Goal: Task Accomplishment & Management: Complete application form

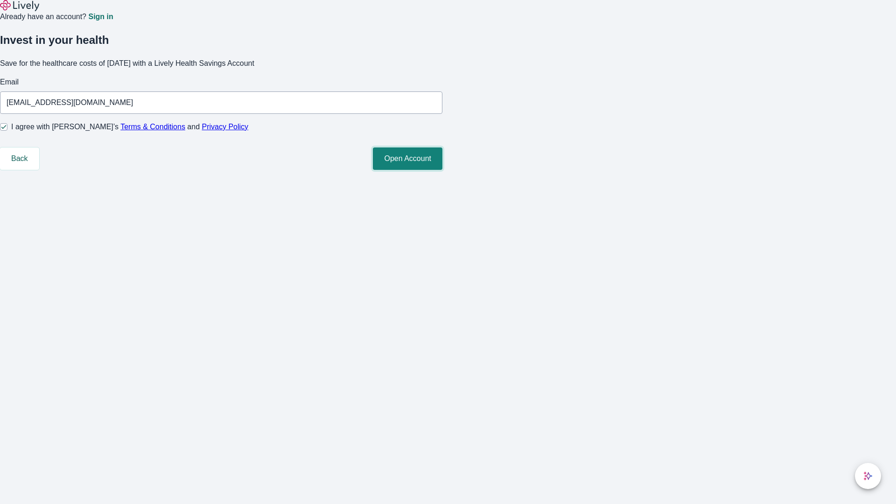
click at [443, 170] on button "Open Account" at bounding box center [408, 159] width 70 height 22
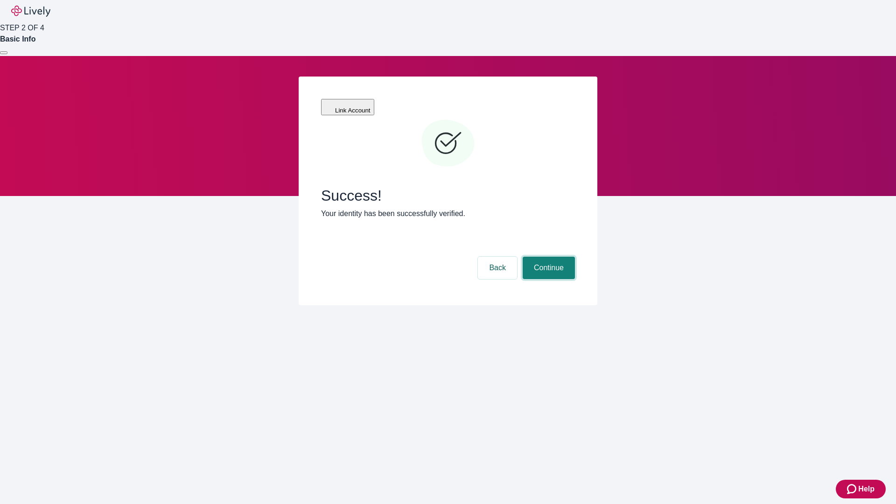
click at [548, 257] on button "Continue" at bounding box center [549, 268] width 52 height 22
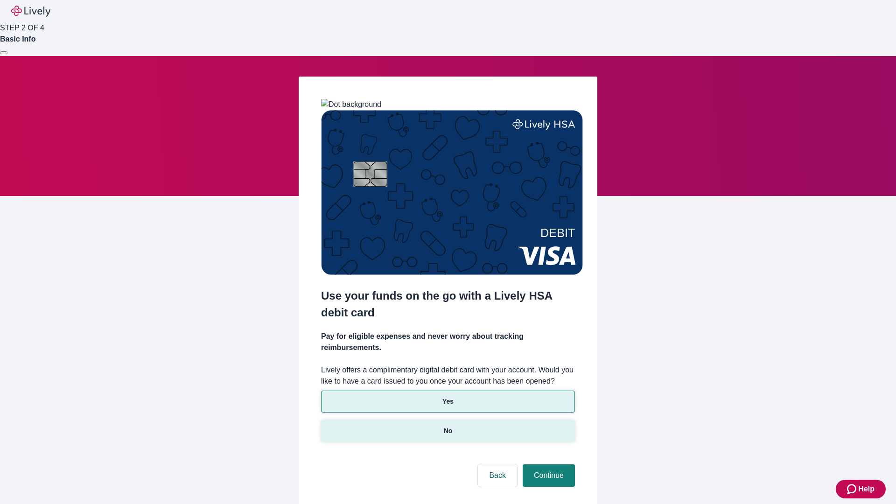
click at [448, 426] on p "No" at bounding box center [448, 431] width 9 height 10
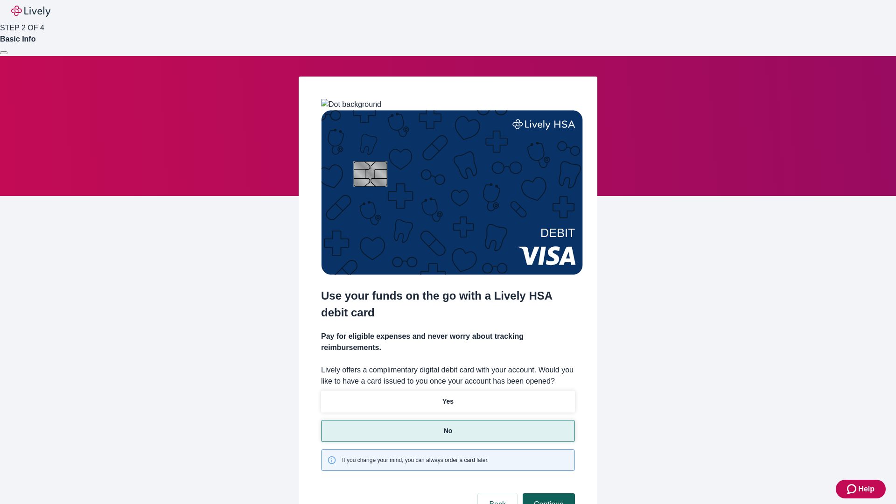
click at [548, 493] on button "Continue" at bounding box center [549, 504] width 52 height 22
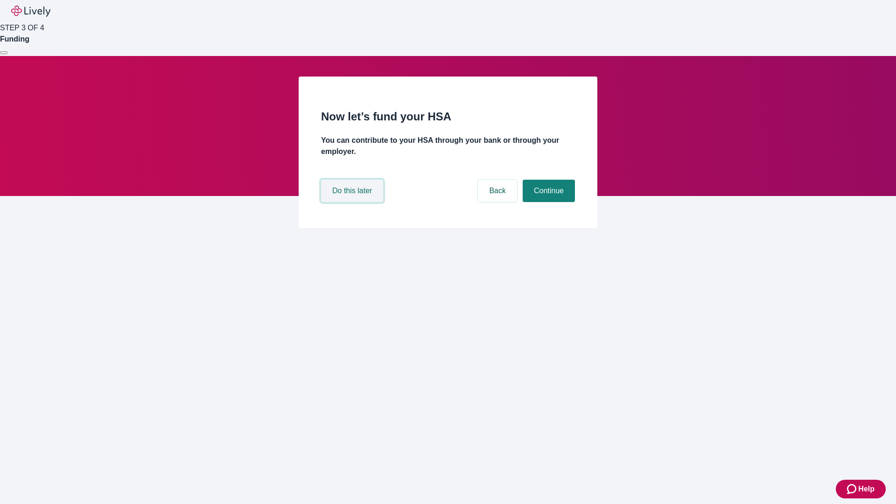
click at [353, 202] on button "Do this later" at bounding box center [352, 191] width 62 height 22
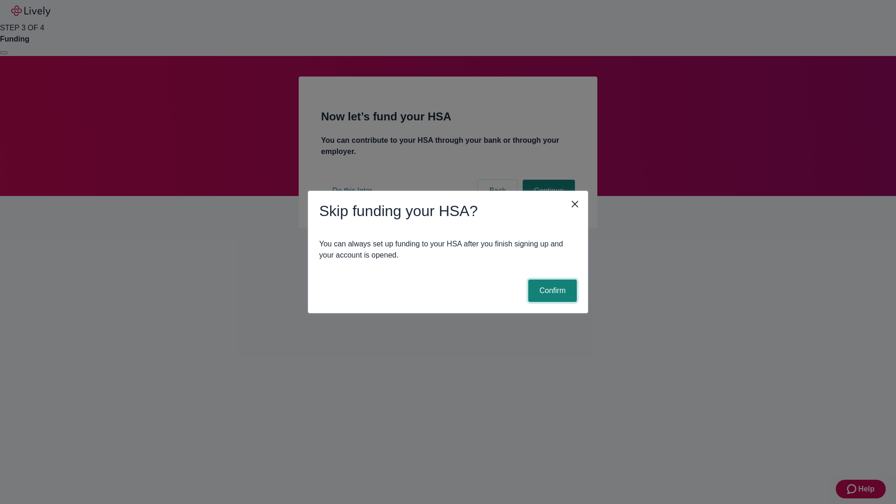
click at [551, 291] on button "Confirm" at bounding box center [552, 291] width 49 height 22
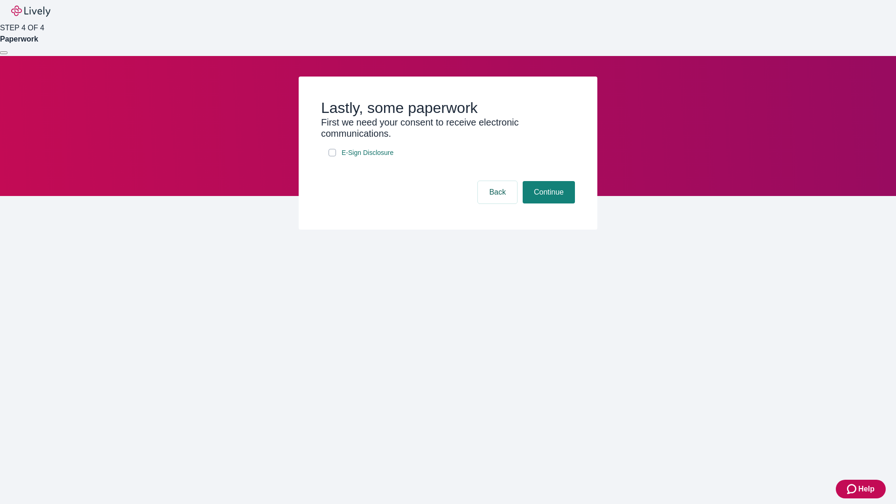
click at [332, 156] on input "E-Sign Disclosure" at bounding box center [332, 152] width 7 height 7
checkbox input "true"
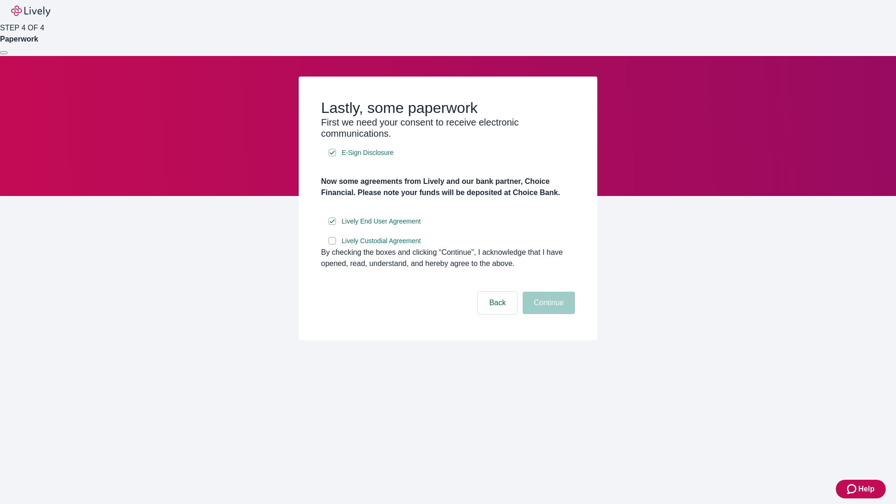
click at [332, 245] on input "Lively Custodial Agreement" at bounding box center [332, 240] width 7 height 7
checkbox input "true"
click at [548, 314] on button "Continue" at bounding box center [549, 303] width 52 height 22
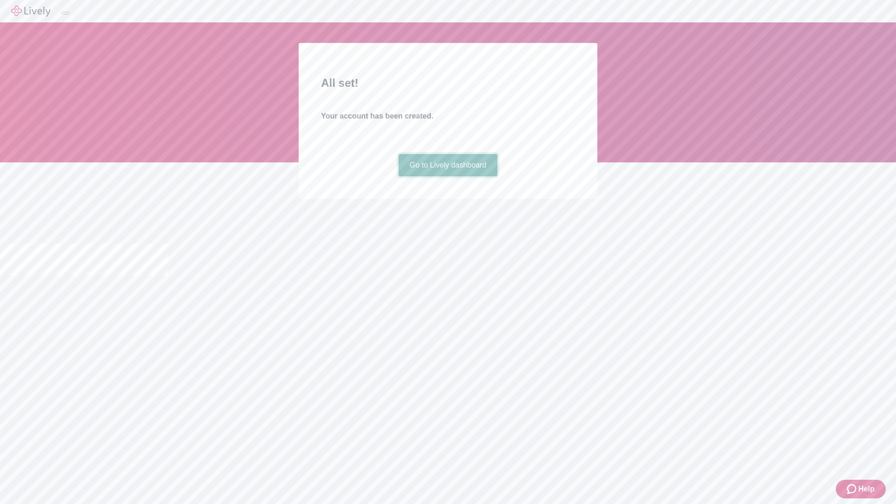
click at [448, 176] on link "Go to Lively dashboard" at bounding box center [448, 165] width 99 height 22
